Goal: Information Seeking & Learning: Check status

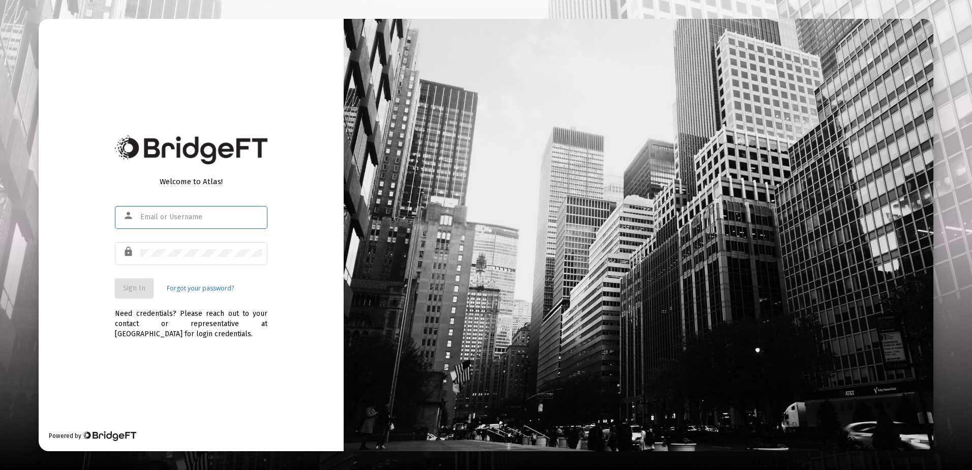
click at [162, 216] on input "text" at bounding box center [201, 217] width 122 height 8
click at [158, 258] on div at bounding box center [201, 253] width 122 height 25
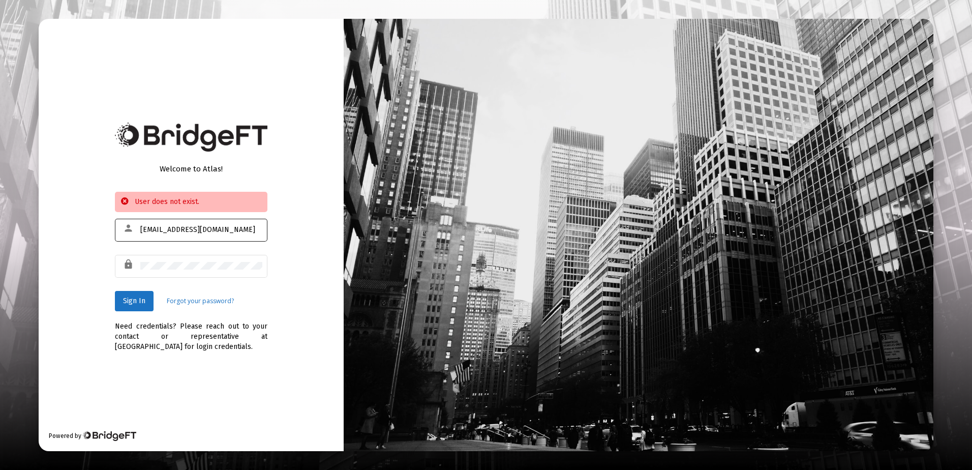
click at [211, 237] on div "[EMAIL_ADDRESS][DOMAIN_NAME]" at bounding box center [201, 229] width 122 height 25
type input "[EMAIL_ADDRESS][DOMAIN_NAME]"
click at [142, 299] on span "Sign In" at bounding box center [134, 301] width 22 height 9
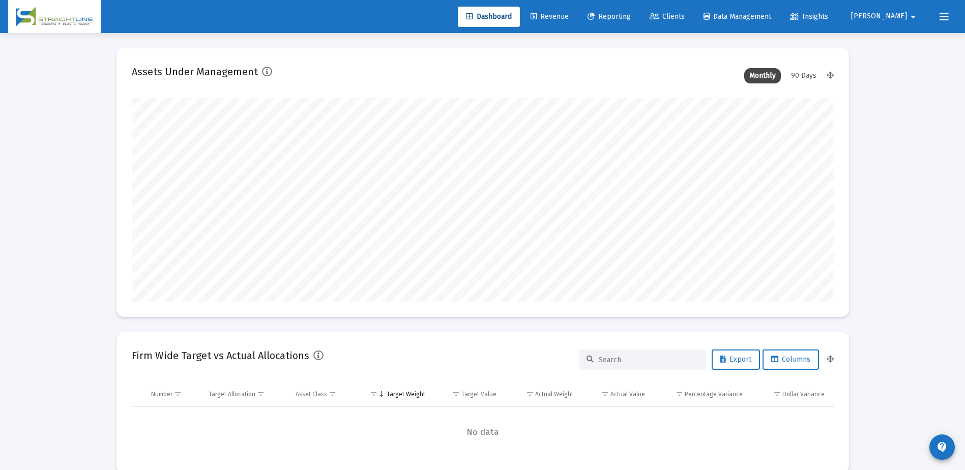
scroll to position [203, 378]
type input "[DATE]"
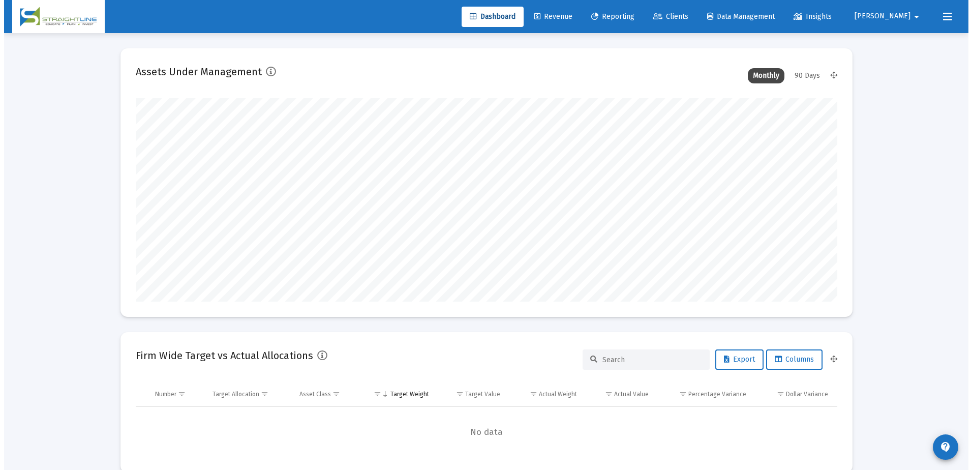
scroll to position [203, 328]
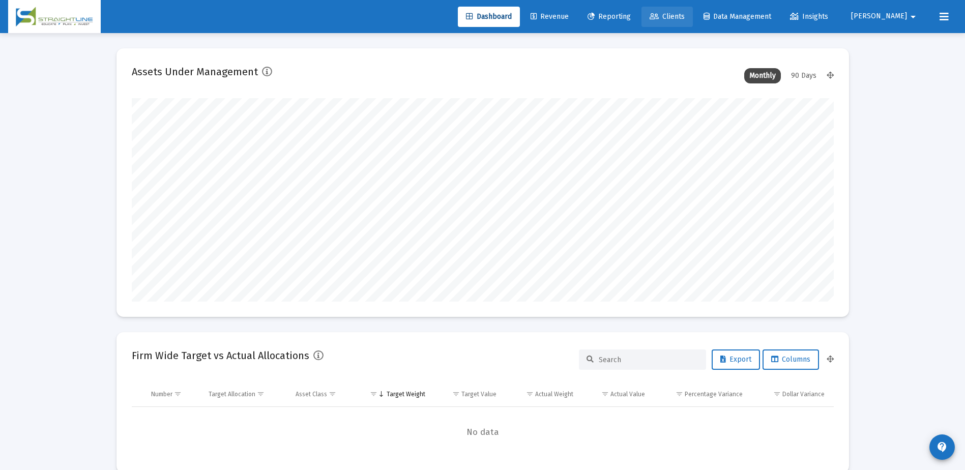
click at [693, 22] on link "Clients" at bounding box center [666, 17] width 51 height 20
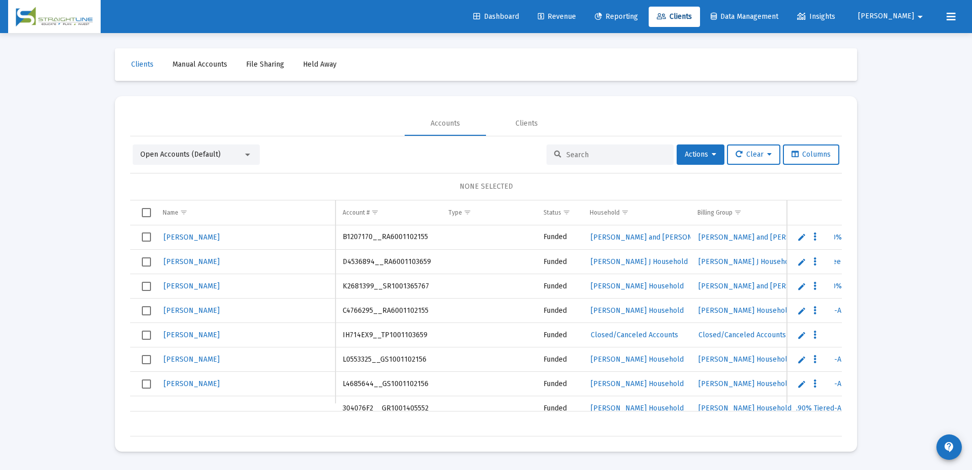
click at [609, 151] on input at bounding box center [617, 155] width 100 height 9
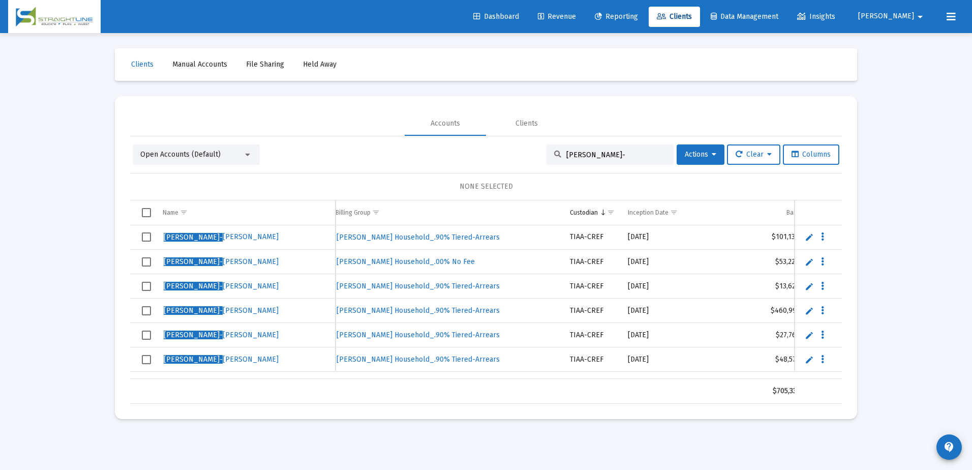
scroll to position [0, 453]
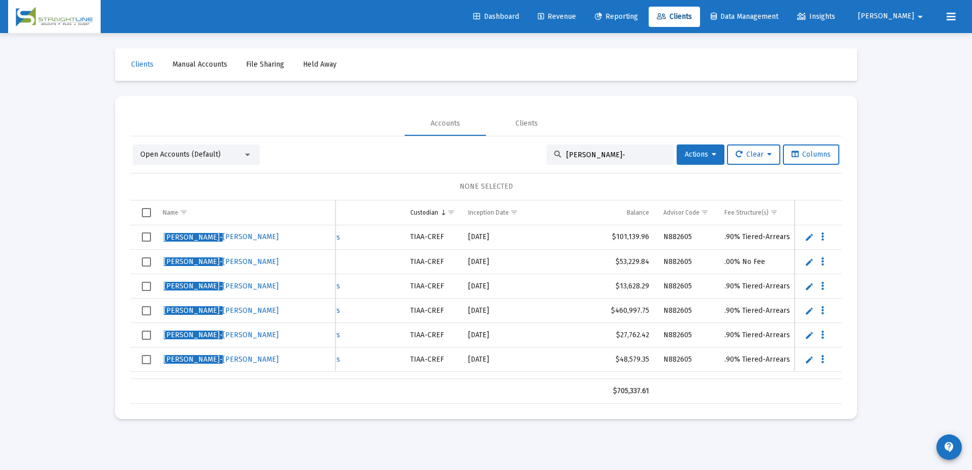
type input "[PERSON_NAME]-"
click at [203, 237] on span "[PERSON_NAME]" at bounding box center [221, 236] width 115 height 9
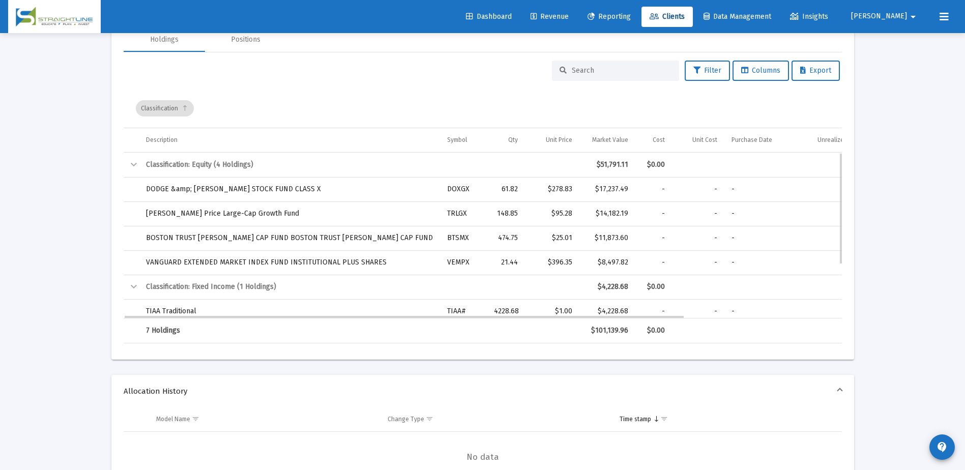
drag, startPoint x: 518, startPoint y: 192, endPoint x: 502, endPoint y: 191, distance: 15.8
click at [502, 191] on div "61.82" at bounding box center [506, 189] width 24 height 10
drag, startPoint x: 629, startPoint y: 189, endPoint x: 602, endPoint y: 189, distance: 26.4
click at [602, 189] on td "$17,237.49" at bounding box center [607, 189] width 56 height 24
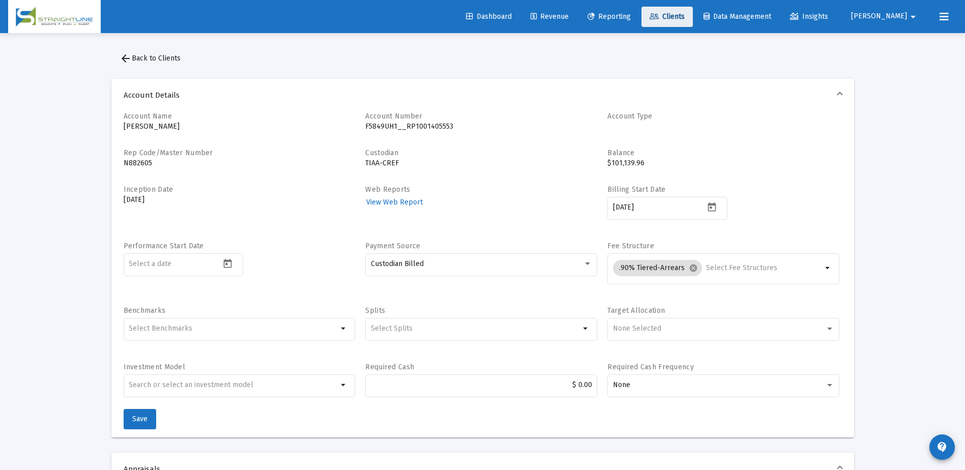
click at [685, 19] on span "Clients" at bounding box center [666, 16] width 35 height 9
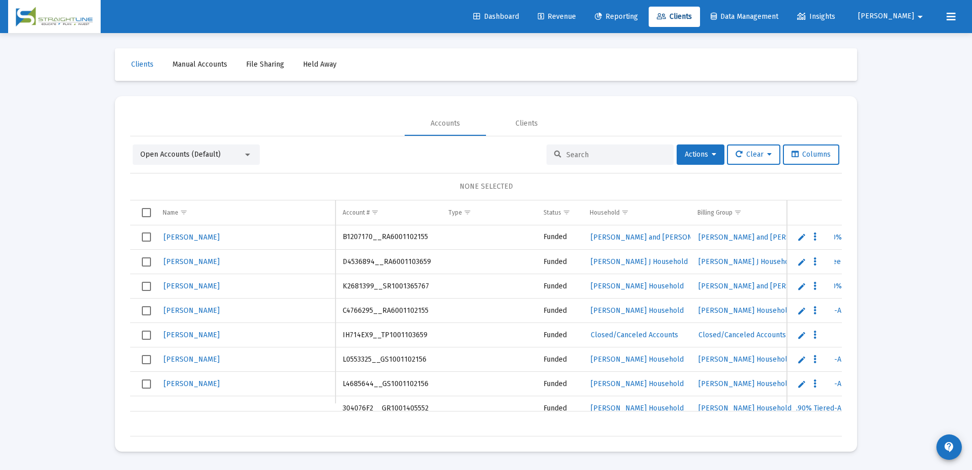
click at [603, 150] on div at bounding box center [610, 154] width 127 height 20
click at [603, 154] on input at bounding box center [617, 155] width 100 height 9
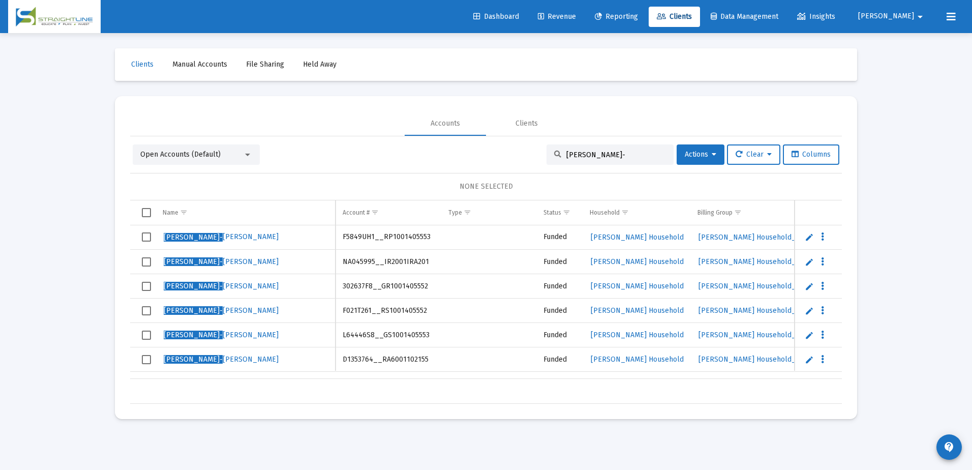
type input "[PERSON_NAME]-"
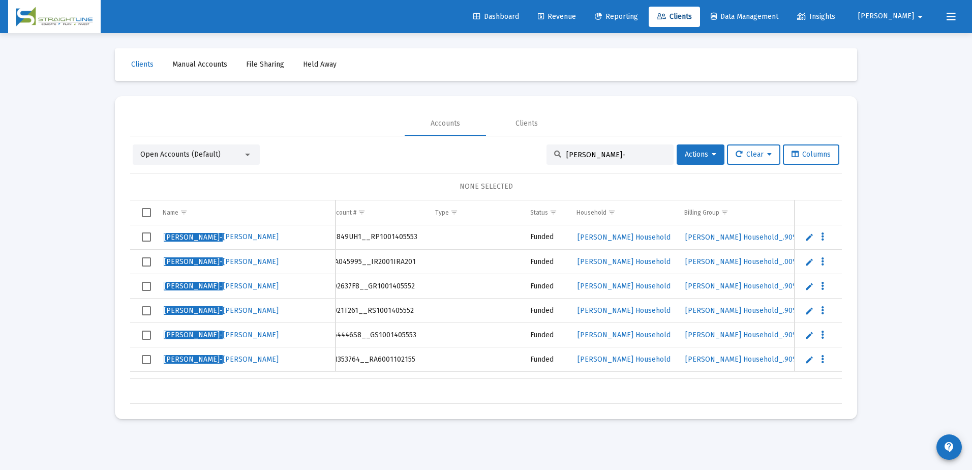
scroll to position [0, 21]
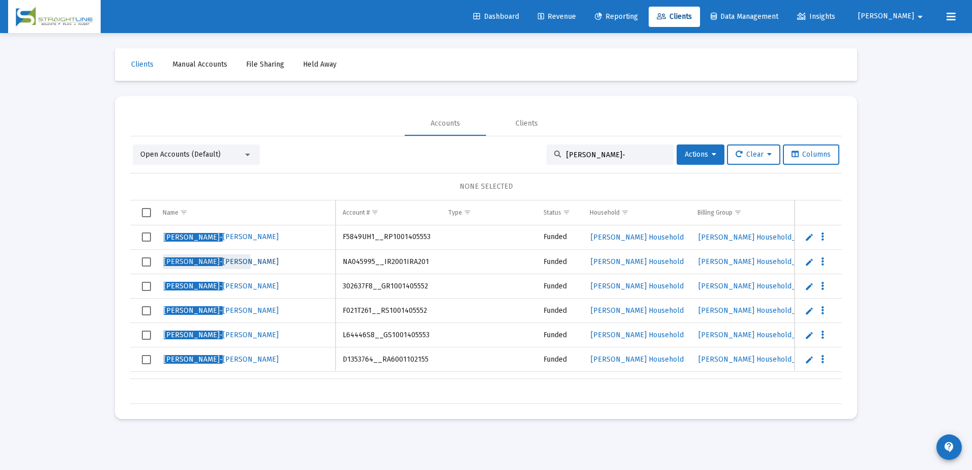
click at [206, 263] on span "[PERSON_NAME]" at bounding box center [221, 261] width 115 height 9
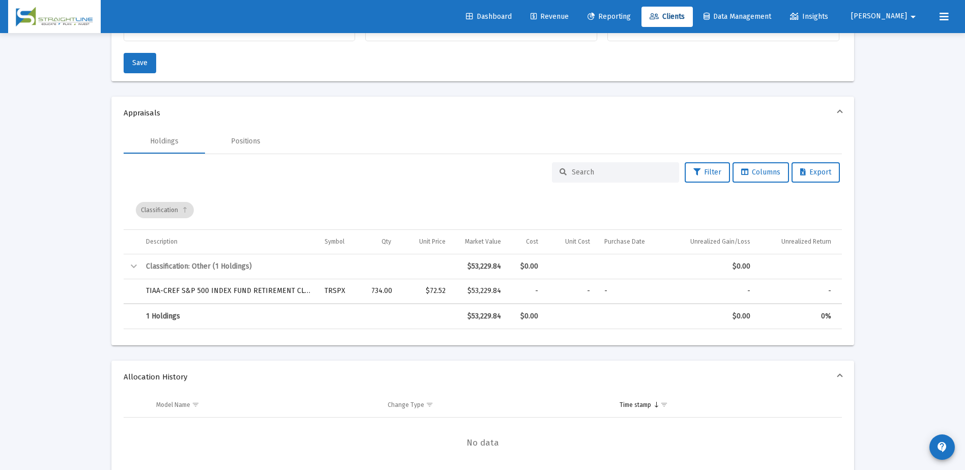
click at [685, 17] on span "Clients" at bounding box center [666, 16] width 35 height 9
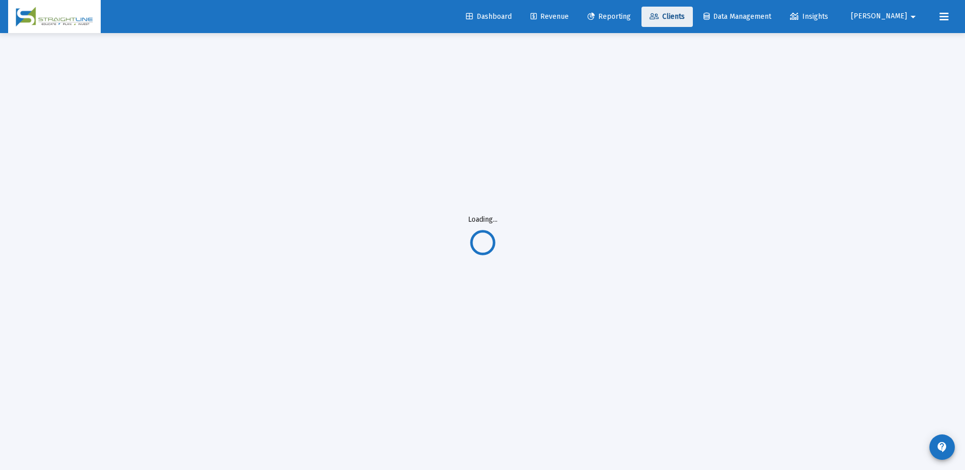
scroll to position [33, 0]
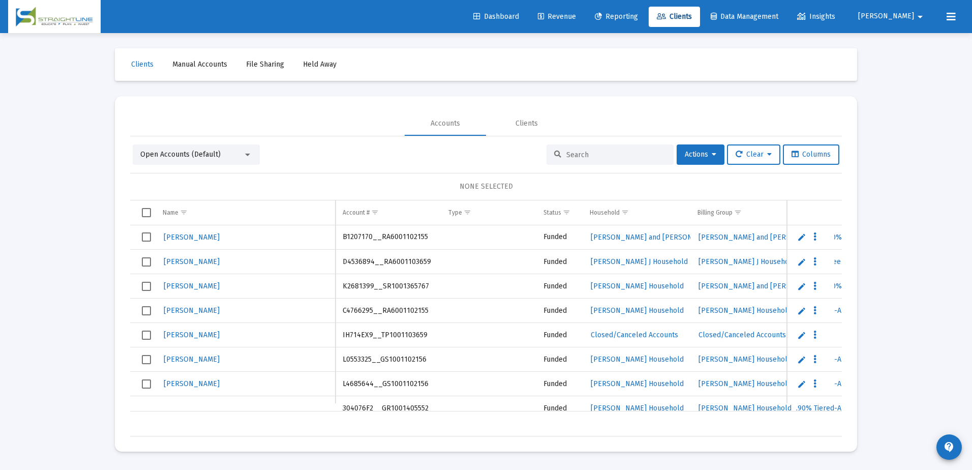
click at [626, 151] on input at bounding box center [617, 155] width 100 height 9
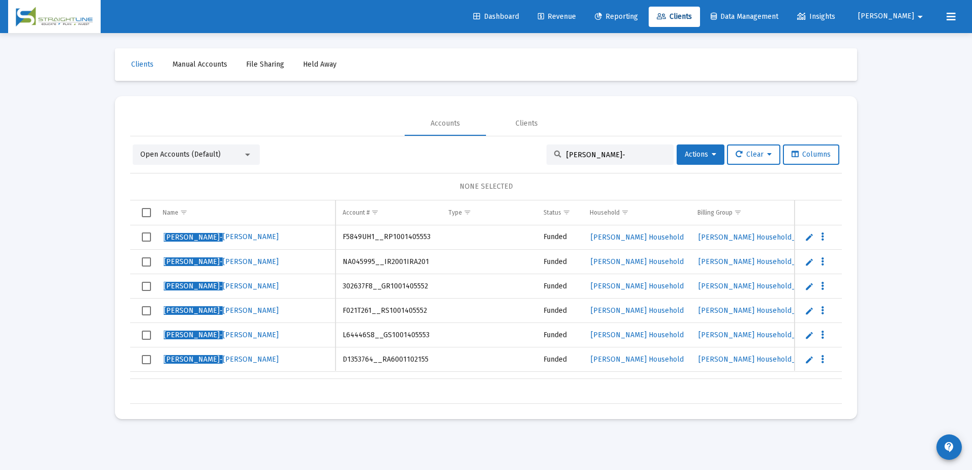
type input "[PERSON_NAME]-"
click at [228, 285] on span "[PERSON_NAME]" at bounding box center [221, 286] width 115 height 9
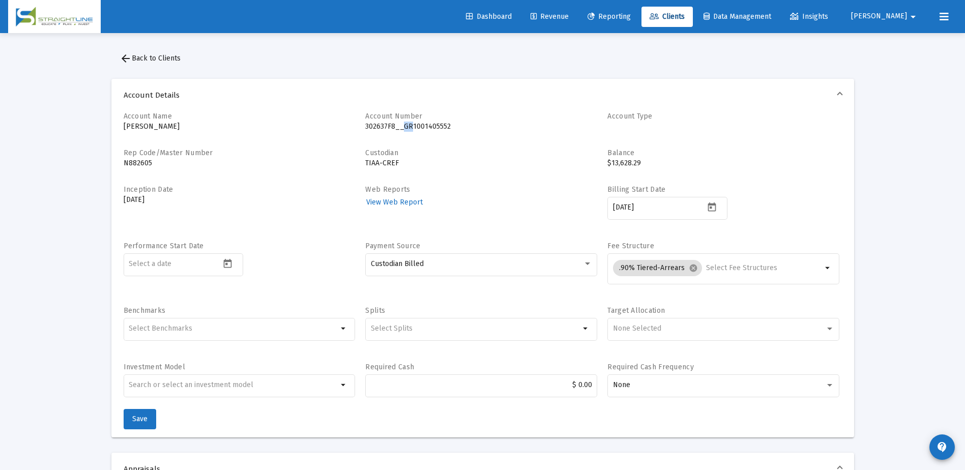
drag, startPoint x: 401, startPoint y: 128, endPoint x: 409, endPoint y: 127, distance: 7.7
click at [409, 127] on p "302637F8__GR1001405552" at bounding box center [481, 127] width 232 height 10
click at [685, 15] on span "Clients" at bounding box center [666, 16] width 35 height 9
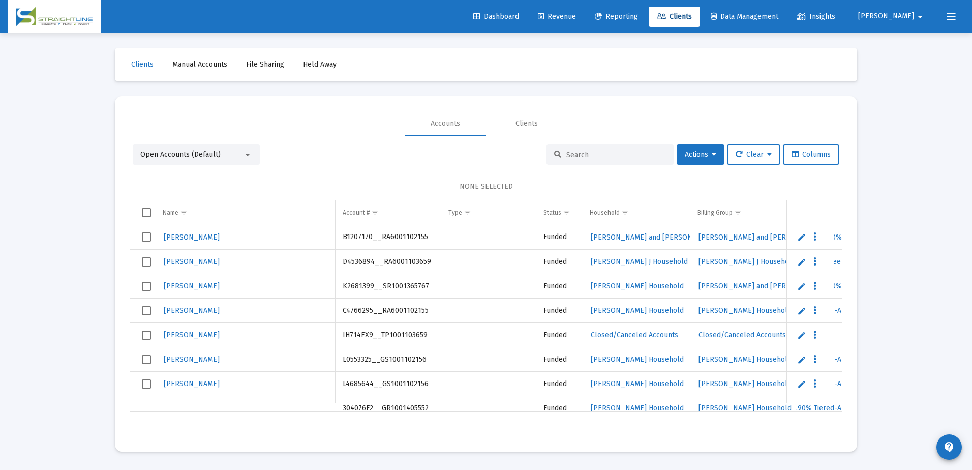
click at [595, 155] on input at bounding box center [617, 155] width 100 height 9
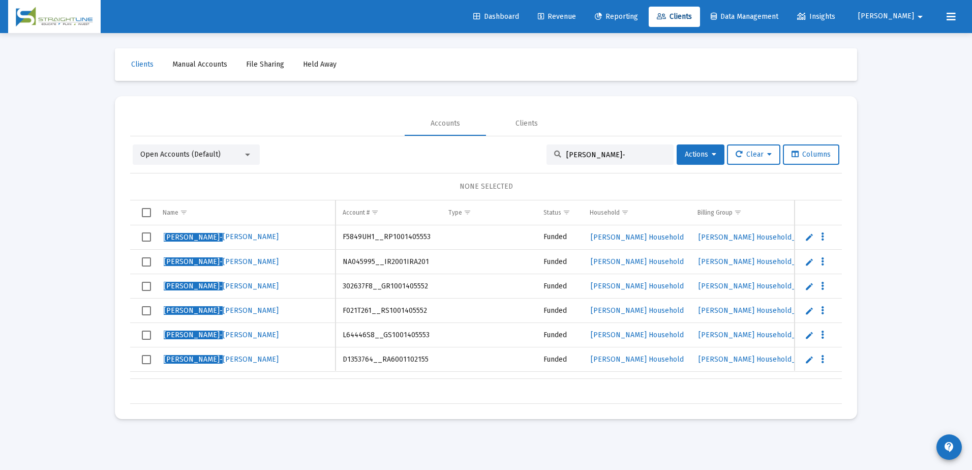
type input "[PERSON_NAME]-"
click at [215, 308] on span "[PERSON_NAME]" at bounding box center [221, 310] width 115 height 9
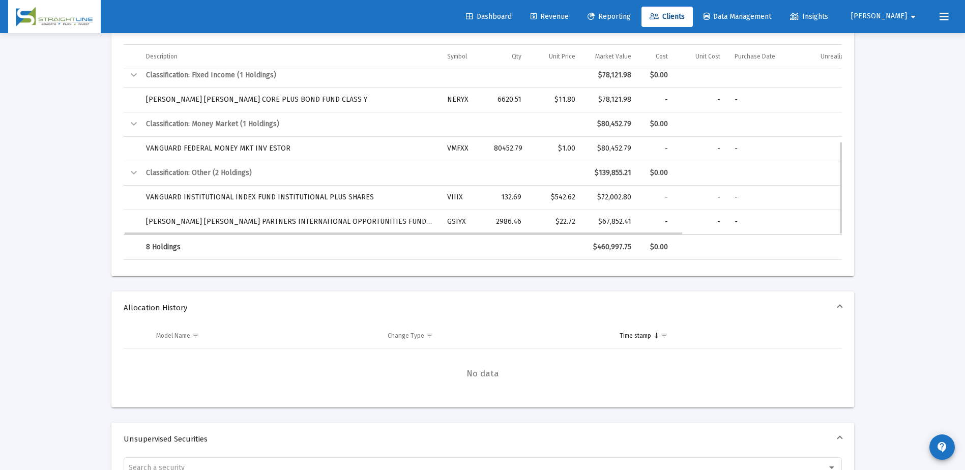
scroll to position [559, 0]
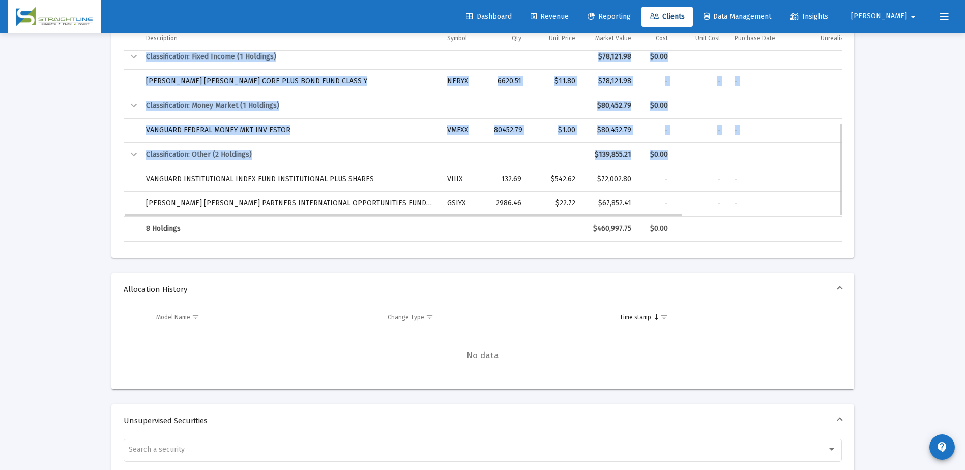
drag, startPoint x: 842, startPoint y: 180, endPoint x: 837, endPoint y: 165, distance: 15.1
click at [837, 165] on div "Holdings Positions Filter Columns Export Classification Description Symbol Qty …" at bounding box center [482, 92] width 743 height 332
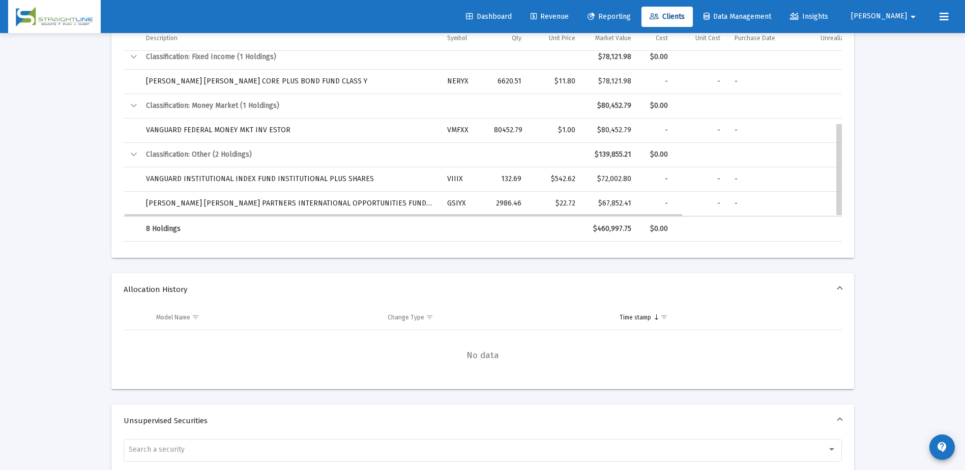
drag, startPoint x: 840, startPoint y: 162, endPoint x: 842, endPoint y: 169, distance: 7.9
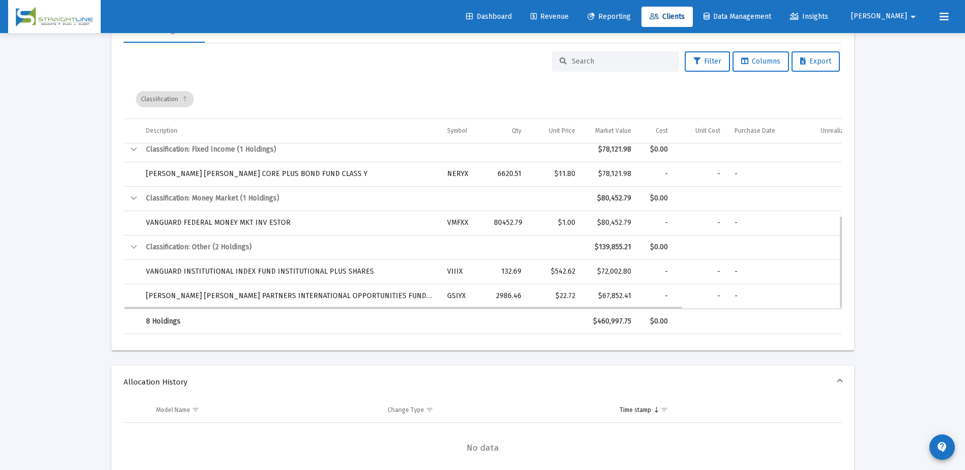
scroll to position [458, 0]
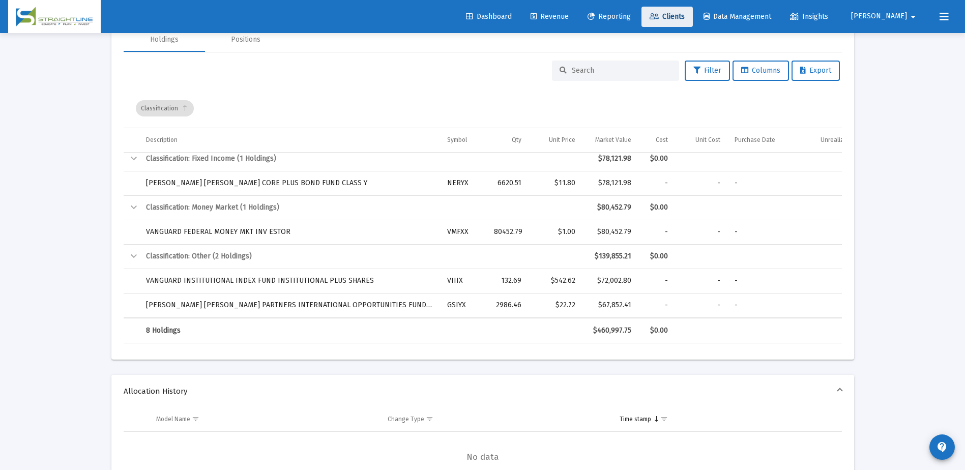
click at [685, 20] on span "Clients" at bounding box center [666, 16] width 35 height 9
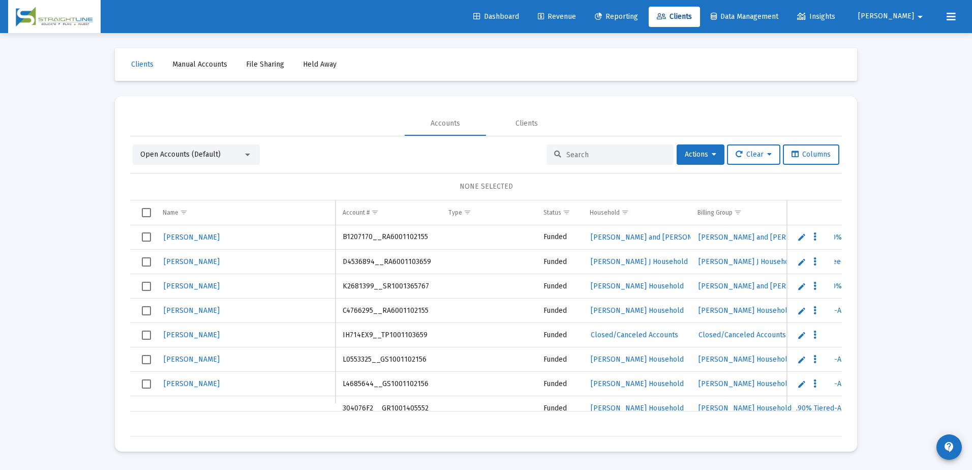
click at [620, 151] on input at bounding box center [617, 155] width 100 height 9
type input "f"
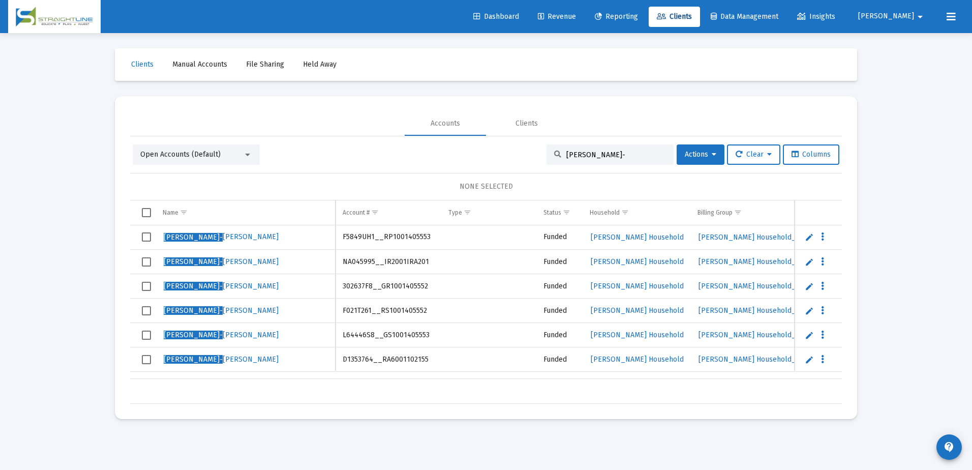
type input "[PERSON_NAME]-"
drag, startPoint x: 425, startPoint y: 335, endPoint x: 344, endPoint y: 340, distance: 81.5
click at [344, 340] on td "L64446S8__GS1001405553" at bounding box center [389, 335] width 106 height 24
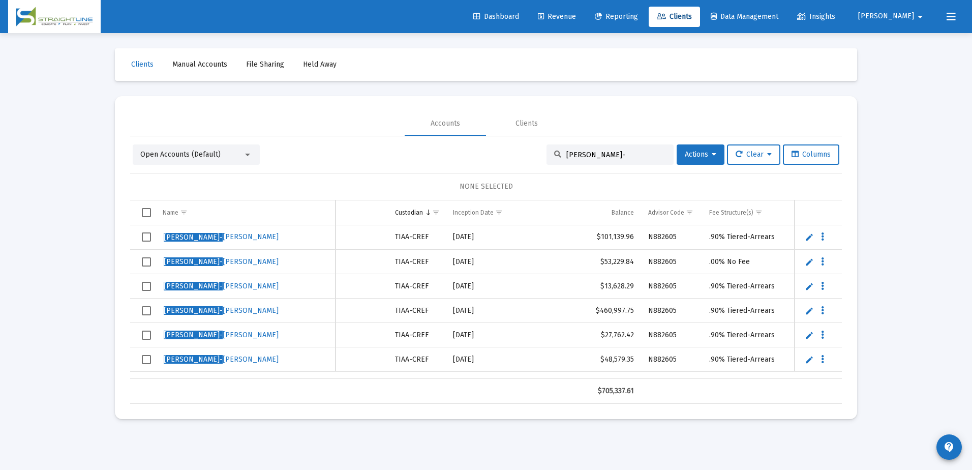
scroll to position [0, 539]
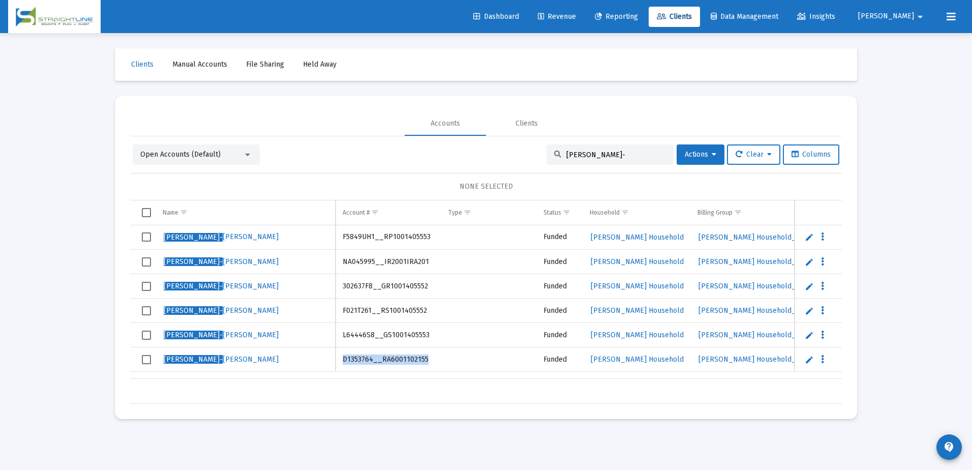
drag, startPoint x: 343, startPoint y: 362, endPoint x: 422, endPoint y: 363, distance: 79.3
click at [422, 363] on td "D1353764__RA6001102155" at bounding box center [389, 359] width 106 height 24
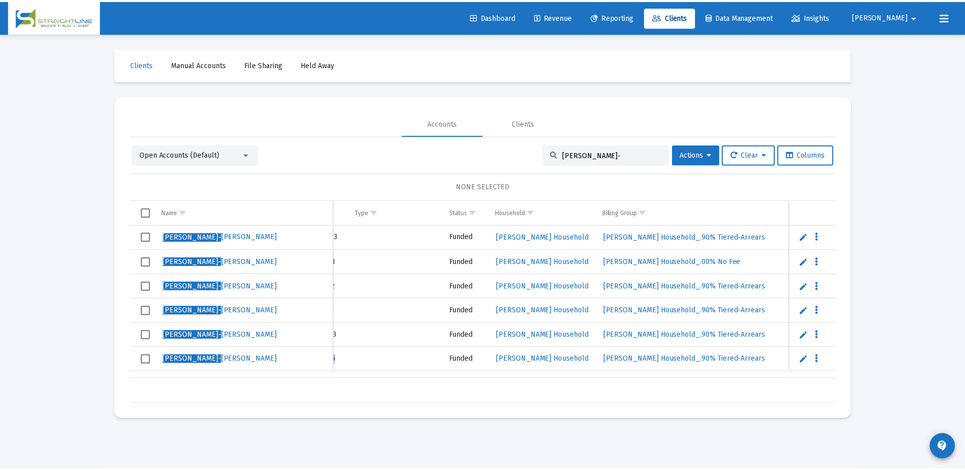
scroll to position [0, 0]
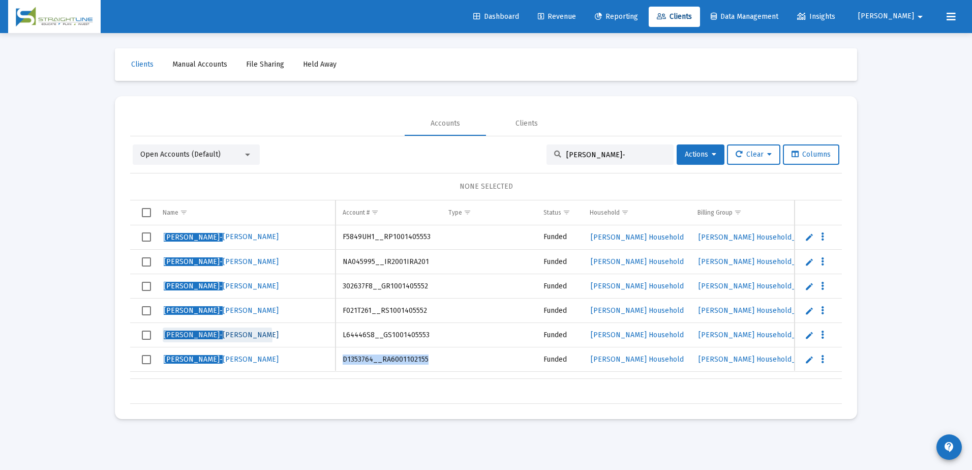
click at [217, 337] on span "[PERSON_NAME]" at bounding box center [221, 335] width 115 height 9
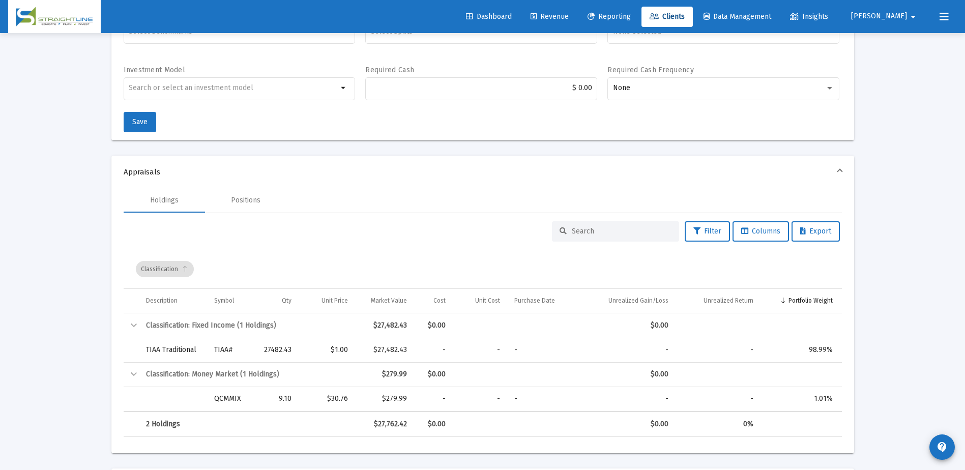
scroll to position [254, 0]
